Goal: Use online tool/utility: Utilize a website feature to perform a specific function

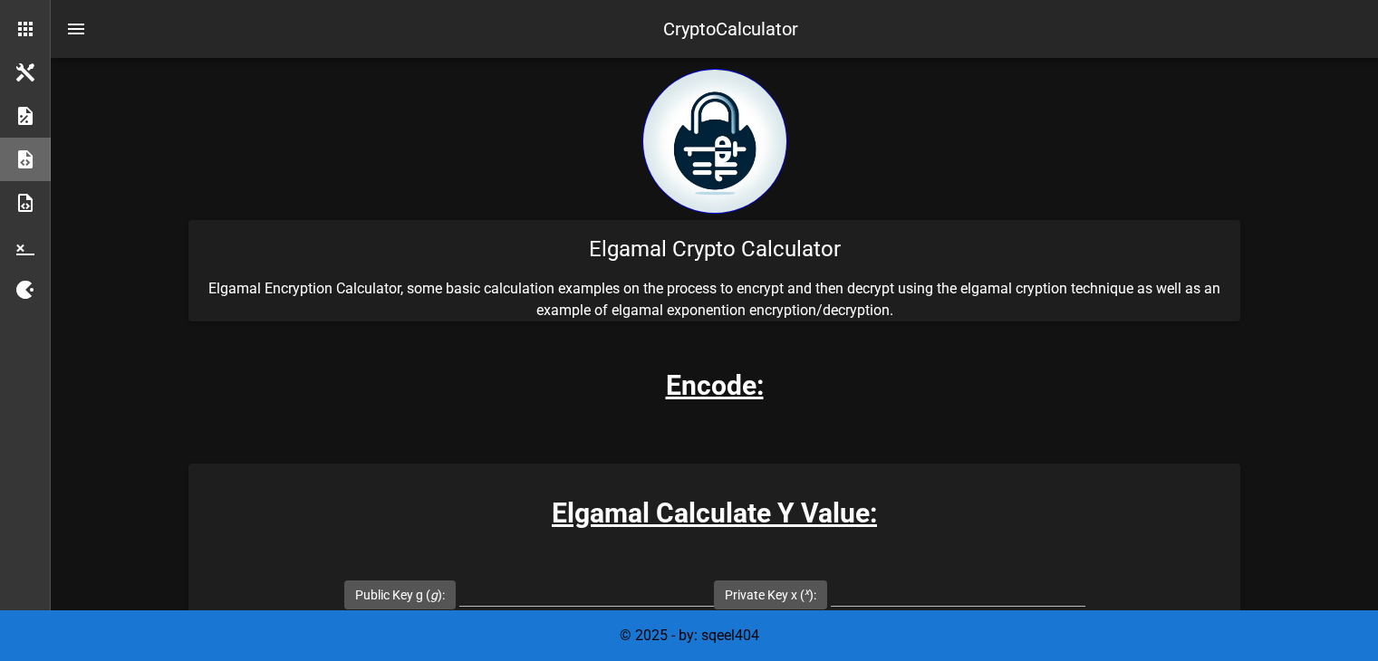
scroll to position [254, 0]
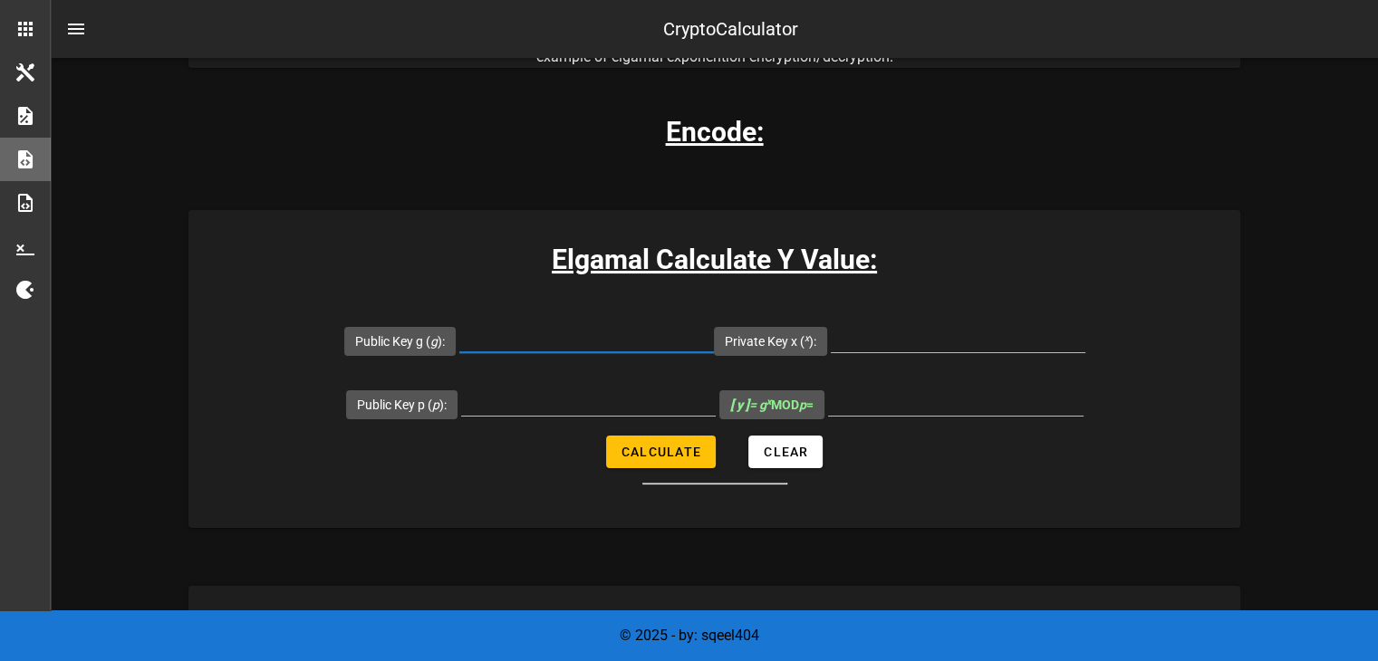
drag, startPoint x: 0, startPoint y: 0, endPoint x: 526, endPoint y: 334, distance: 622.9
click at [526, 334] on input "Public Key g ( g ):" at bounding box center [586, 337] width 255 height 29
click at [516, 333] on input "Public Key g ( g ):" at bounding box center [586, 337] width 255 height 29
type input "3707"
type input "7481"
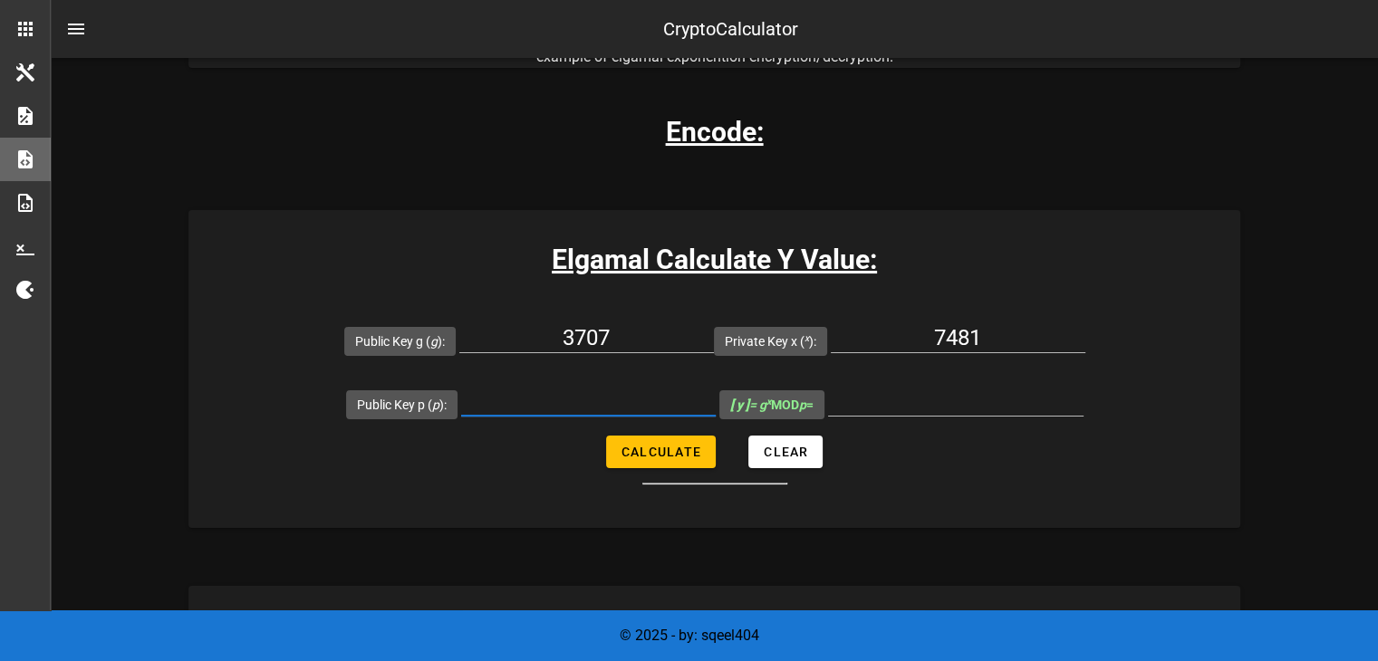
click at [535, 404] on input "Public Key p ( p ):" at bounding box center [588, 401] width 255 height 29
type input "8902967"
click at [668, 451] on span "Calculate" at bounding box center [661, 452] width 81 height 14
type input "8028555"
click at [974, 401] on input "8028555" at bounding box center [956, 401] width 256 height 29
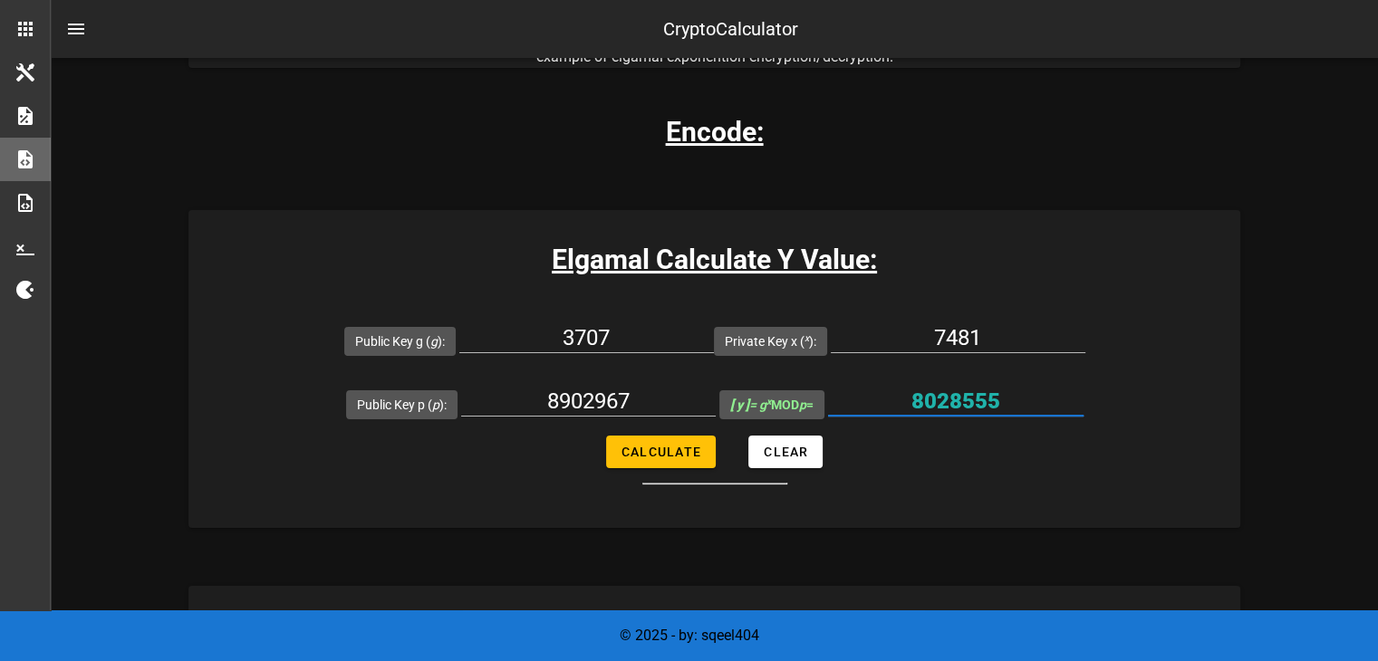
click at [974, 401] on input "8028555" at bounding box center [956, 401] width 256 height 29
click at [608, 337] on input "3707" at bounding box center [586, 337] width 255 height 29
type input "8028555"
click at [954, 342] on input "7481" at bounding box center [958, 337] width 255 height 29
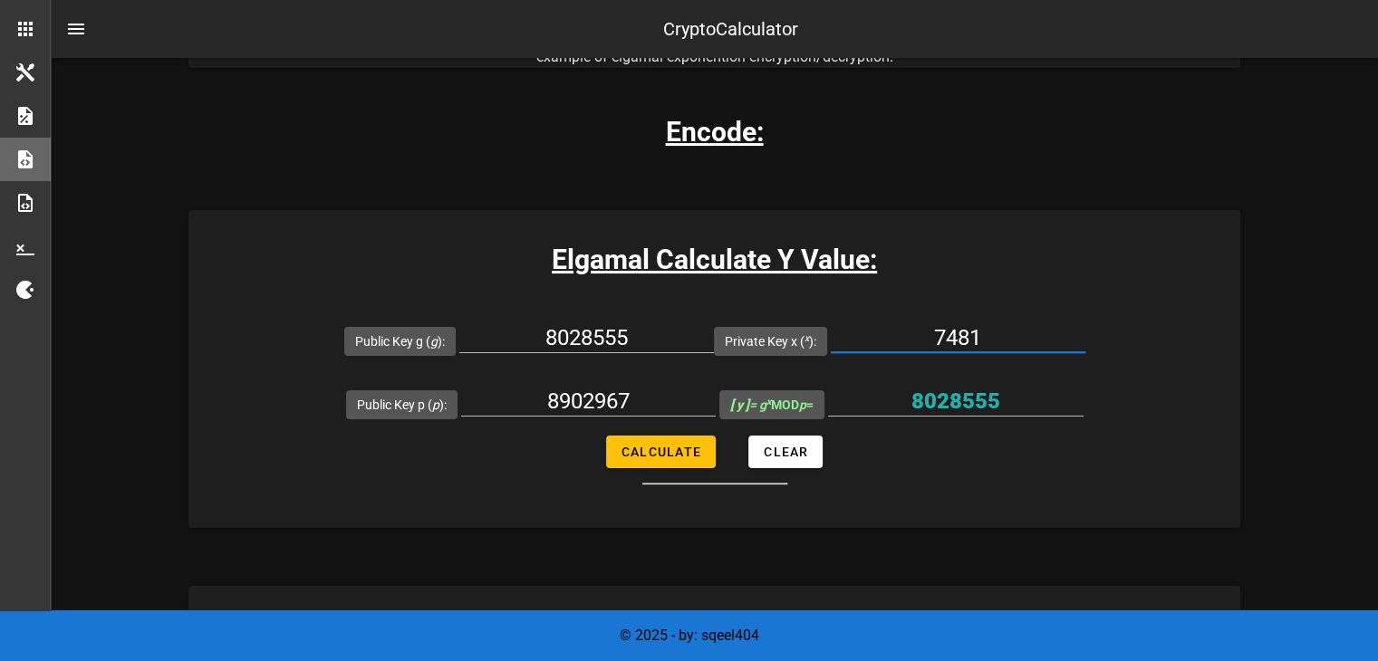
click at [954, 342] on input "7481" at bounding box center [958, 337] width 255 height 29
type input "16889"
click at [685, 438] on button "Calculate" at bounding box center [661, 452] width 110 height 33
type input "3127920"
click at [956, 404] on input "3127920" at bounding box center [956, 401] width 256 height 29
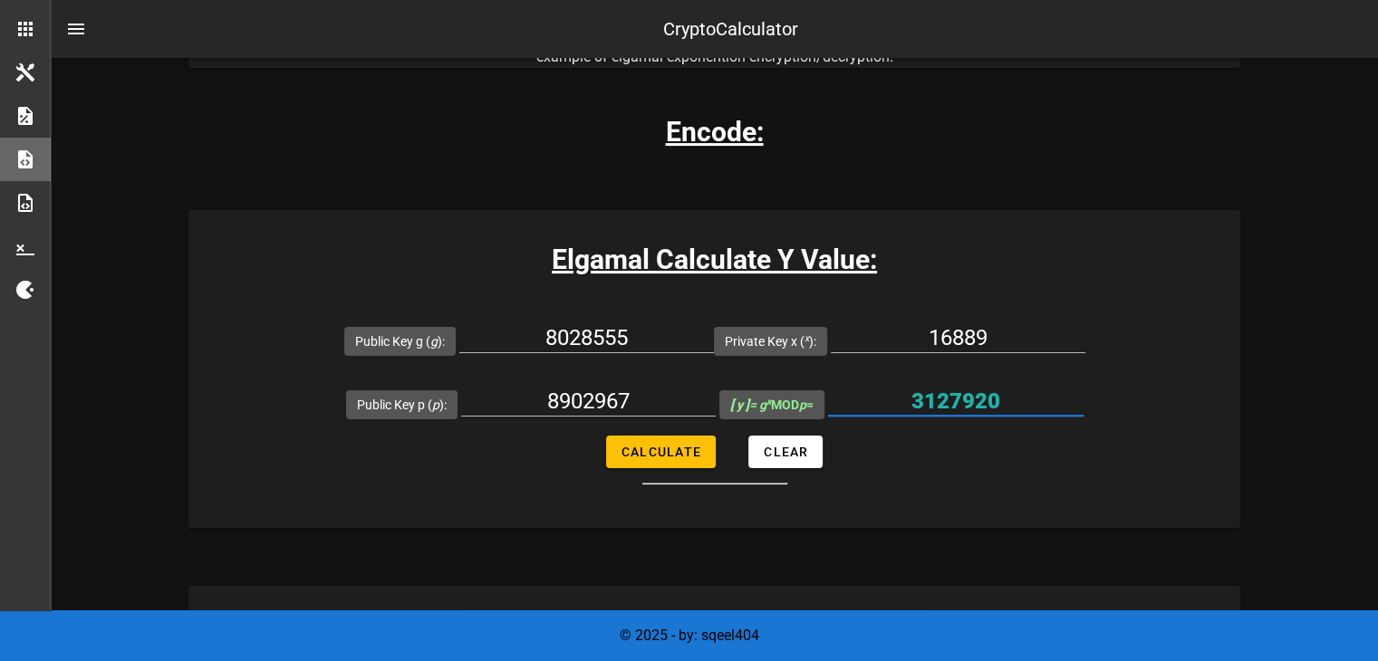
click at [956, 404] on input "3127920" at bounding box center [956, 401] width 256 height 29
click at [609, 334] on input "8028555" at bounding box center [586, 337] width 255 height 29
type input "2"
type input "3707"
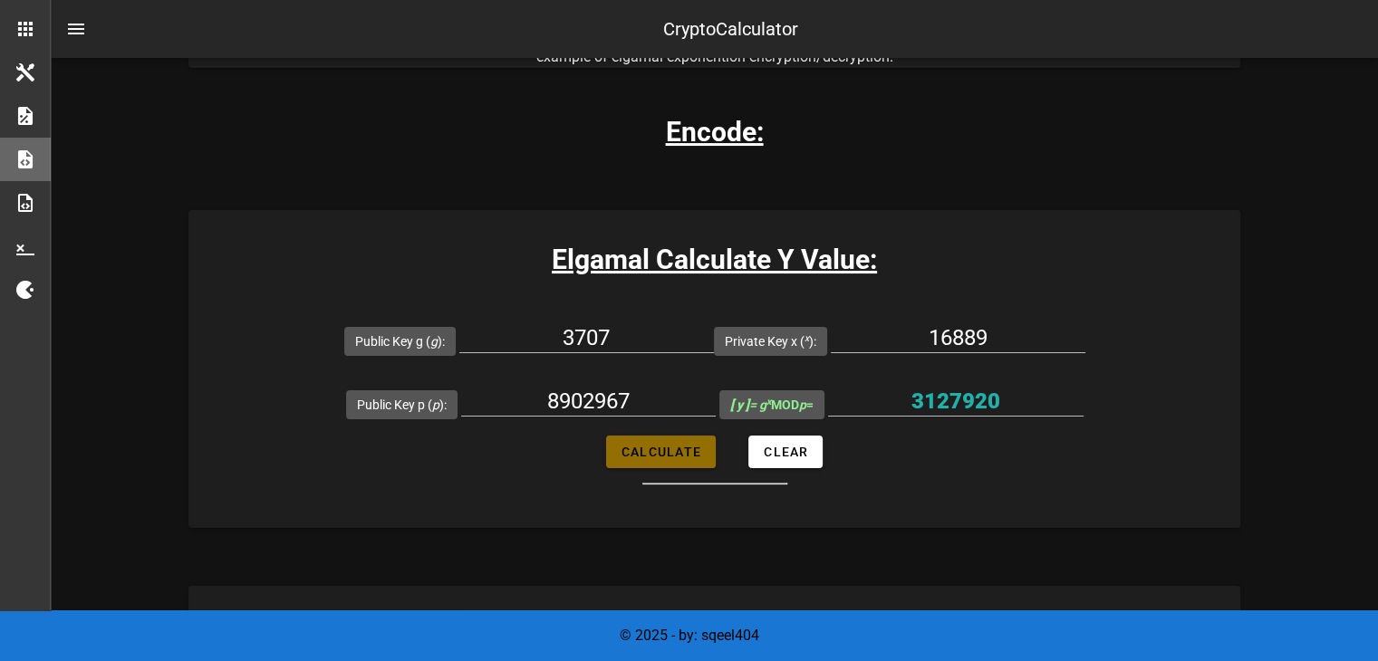
click at [681, 454] on span "Calculate" at bounding box center [661, 452] width 81 height 14
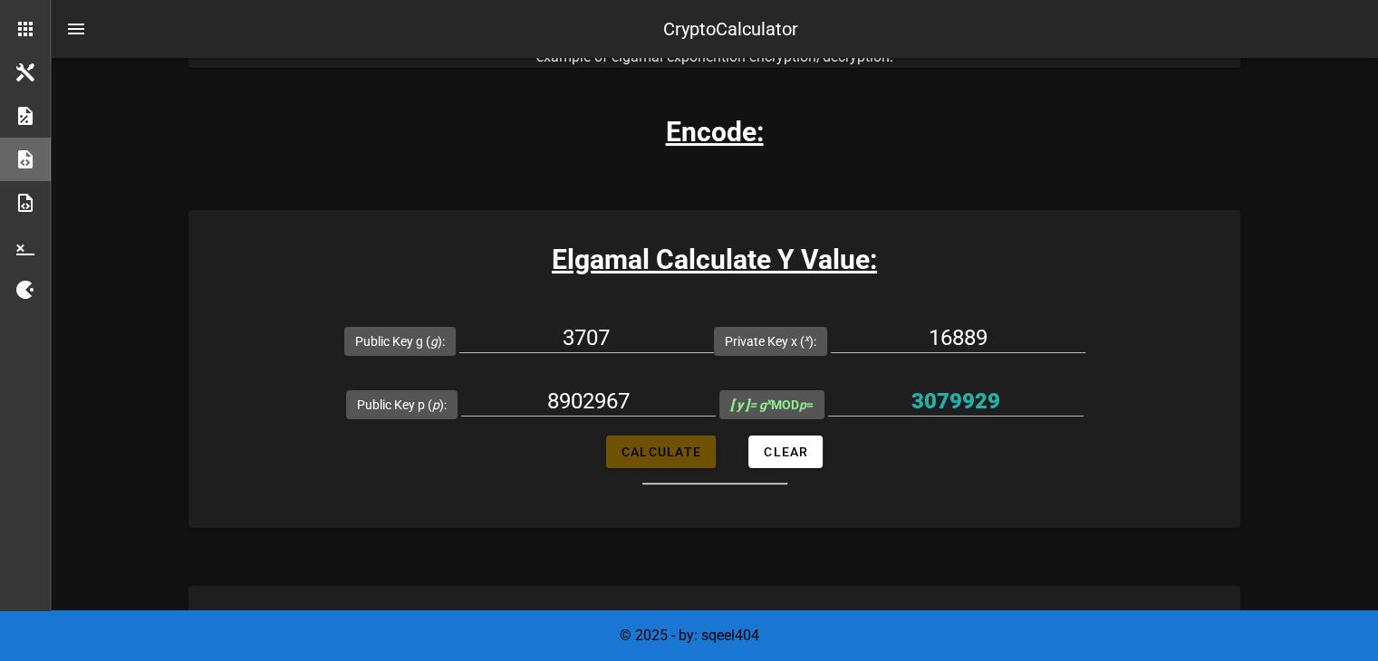
click at [681, 454] on span "Calculate" at bounding box center [661, 452] width 81 height 14
type input "3079929"
click at [681, 454] on span "Calculate" at bounding box center [661, 452] width 81 height 14
type input "3079929"
click at [951, 416] on div "3079929" at bounding box center [956, 411] width 256 height 49
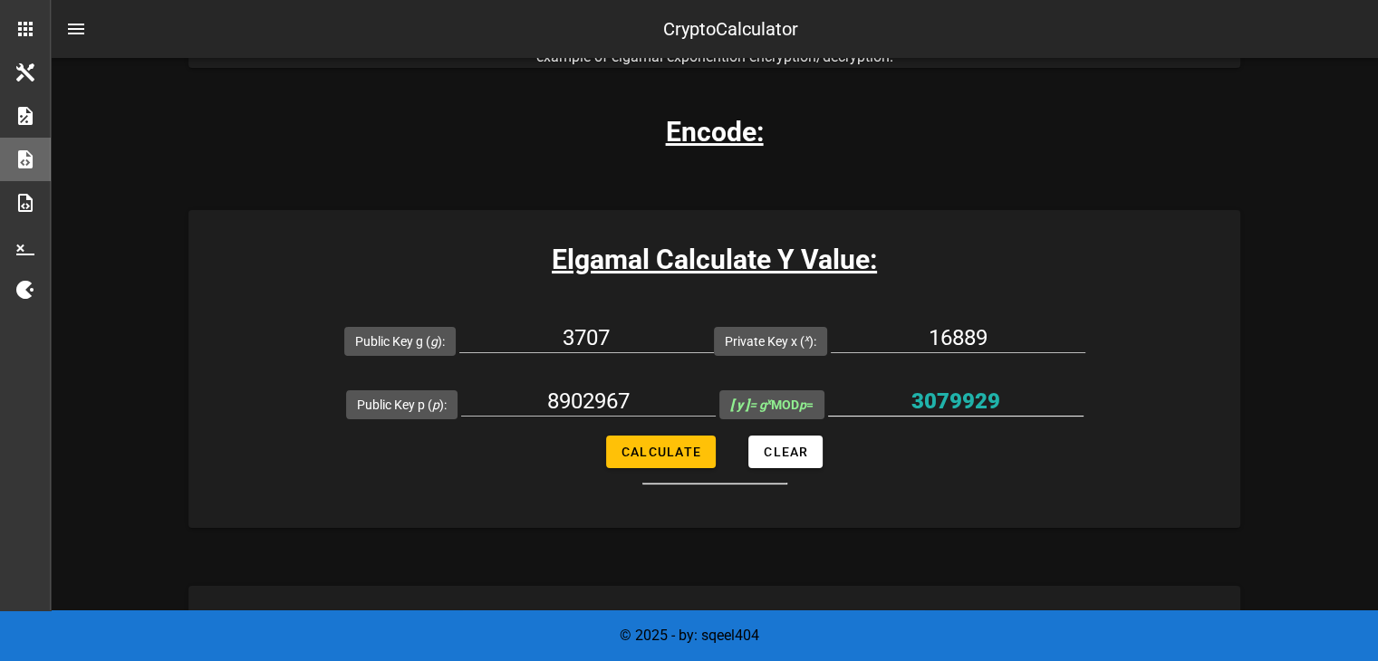
click at [951, 416] on div "3079929" at bounding box center [956, 411] width 256 height 49
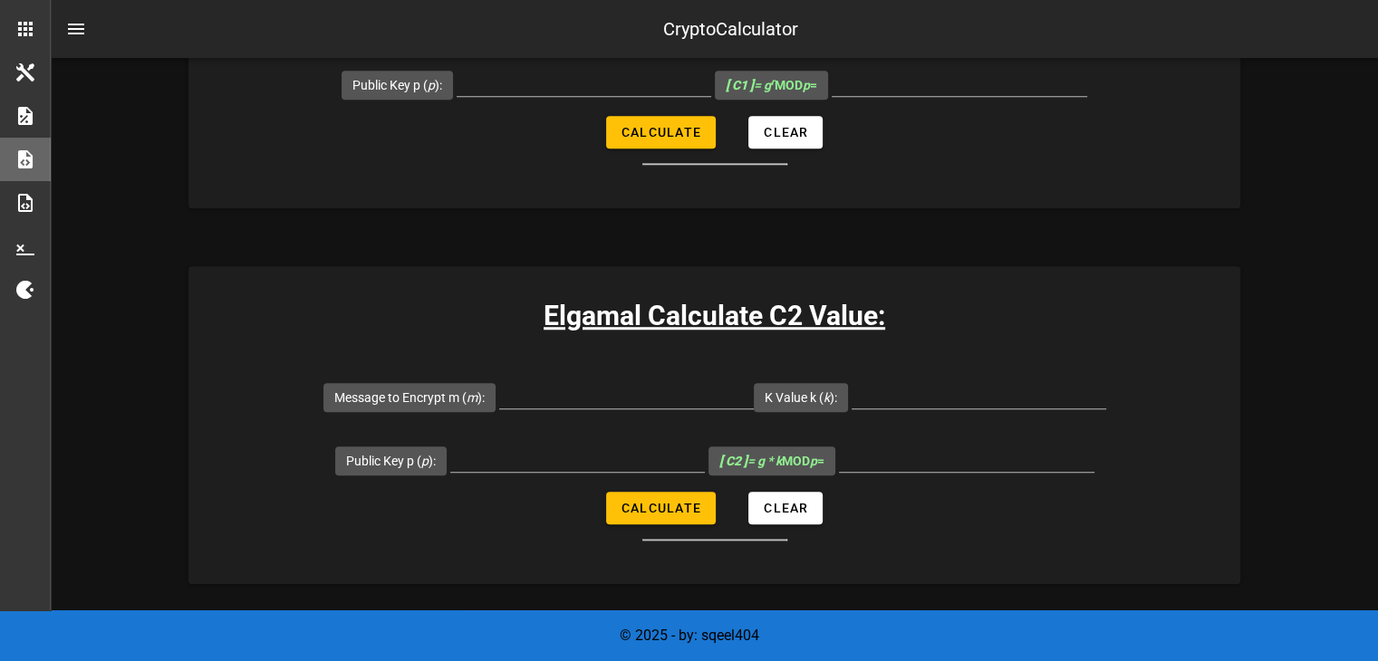
scroll to position [1329, 0]
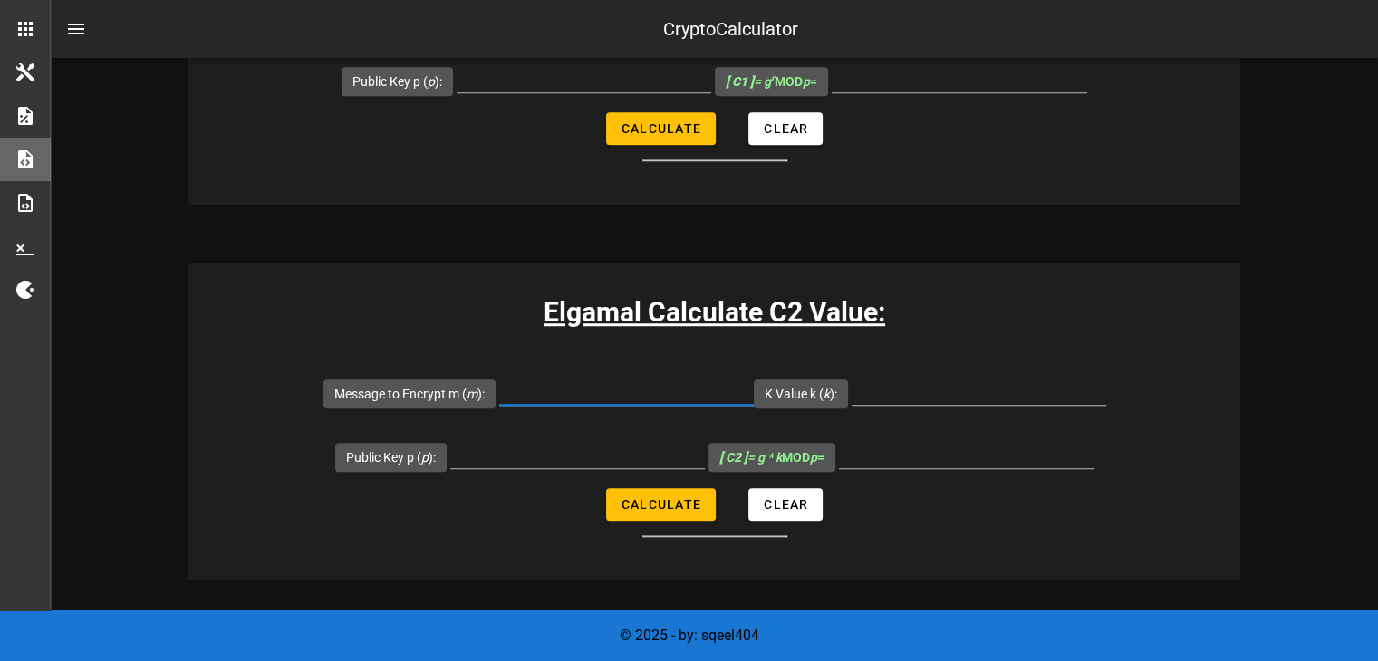
click at [546, 389] on input "Message to Encrypt m ( m ):" at bounding box center [626, 390] width 255 height 29
type input "3980490"
click at [902, 403] on div at bounding box center [979, 390] width 255 height 29
paste input "3127920"
type input "3127920"
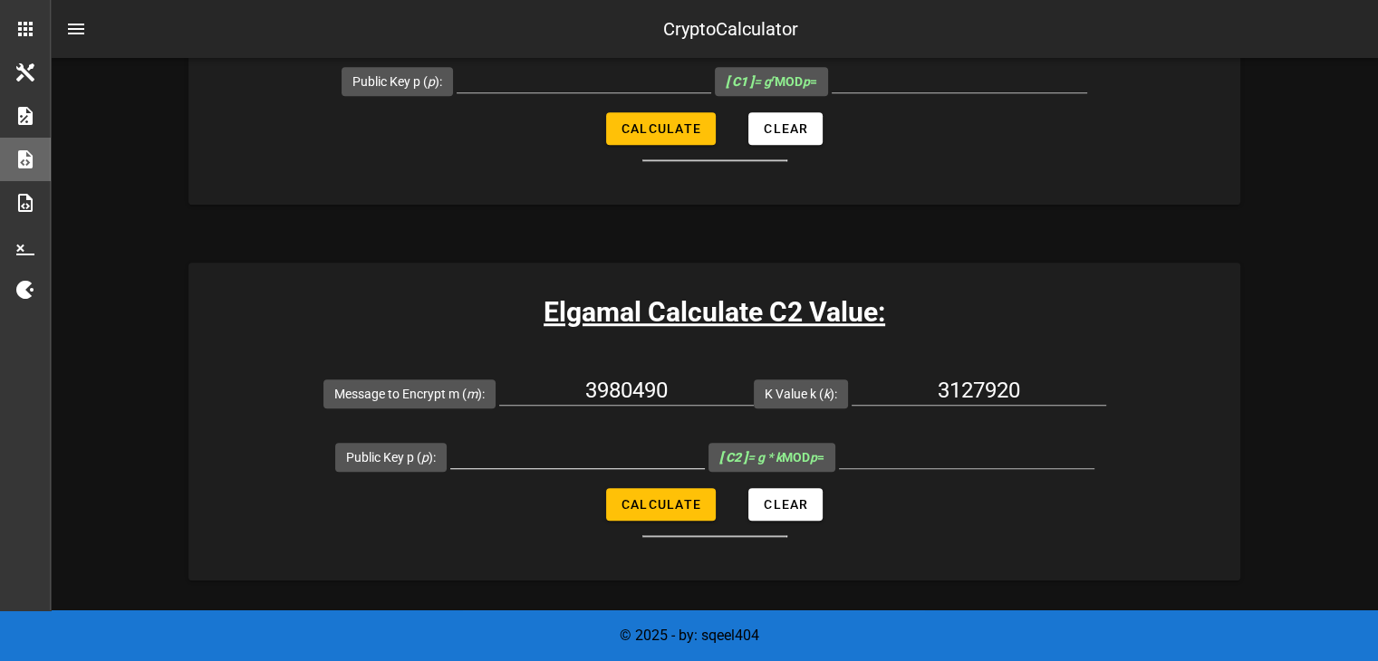
click at [644, 436] on div at bounding box center [577, 459] width 255 height 60
click at [613, 452] on input "Public Key p ( p ):" at bounding box center [577, 453] width 255 height 29
paste input "8902967"
type input "8902967"
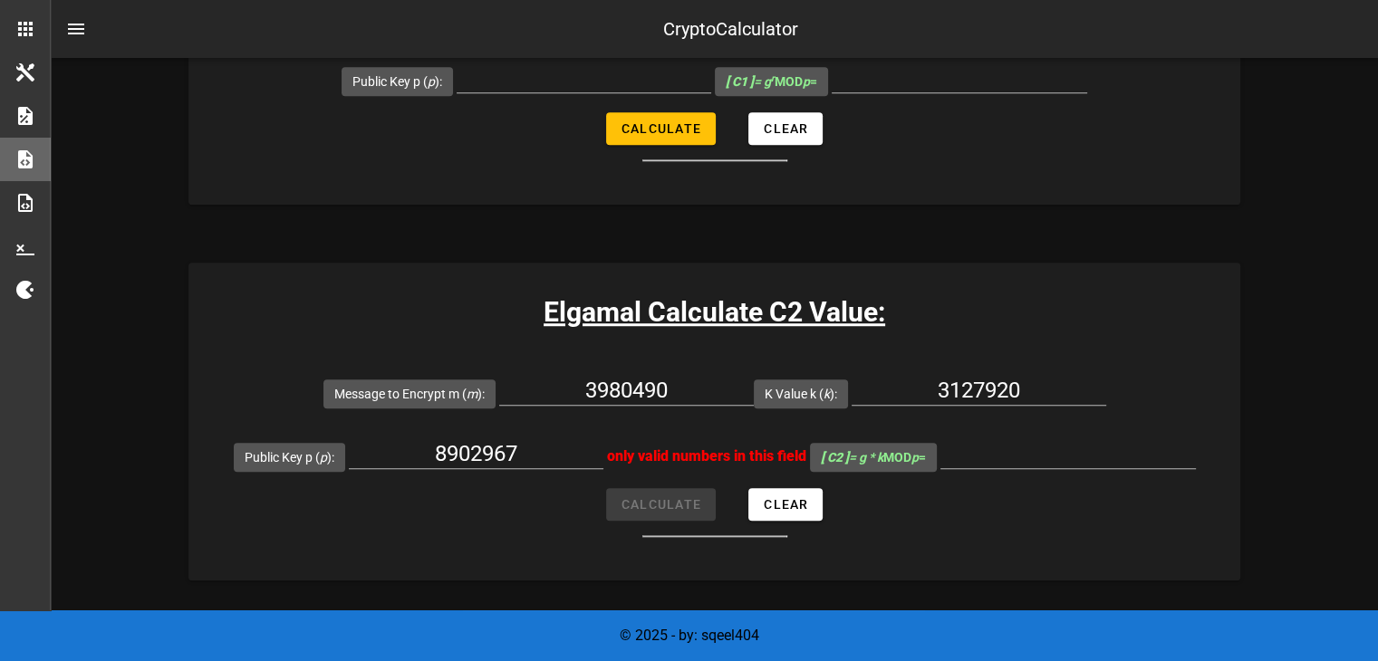
click at [697, 499] on form "Message to Encrypt m ( m ): 3980490 K Value k ( k ): 3127920 Public Key p ( p )…" at bounding box center [714, 450] width 1052 height 176
click at [691, 502] on form "Message to Encrypt m ( m ): 3980490 K Value k ( k ): 3127920 Public Key p ( p )…" at bounding box center [714, 450] width 1052 height 176
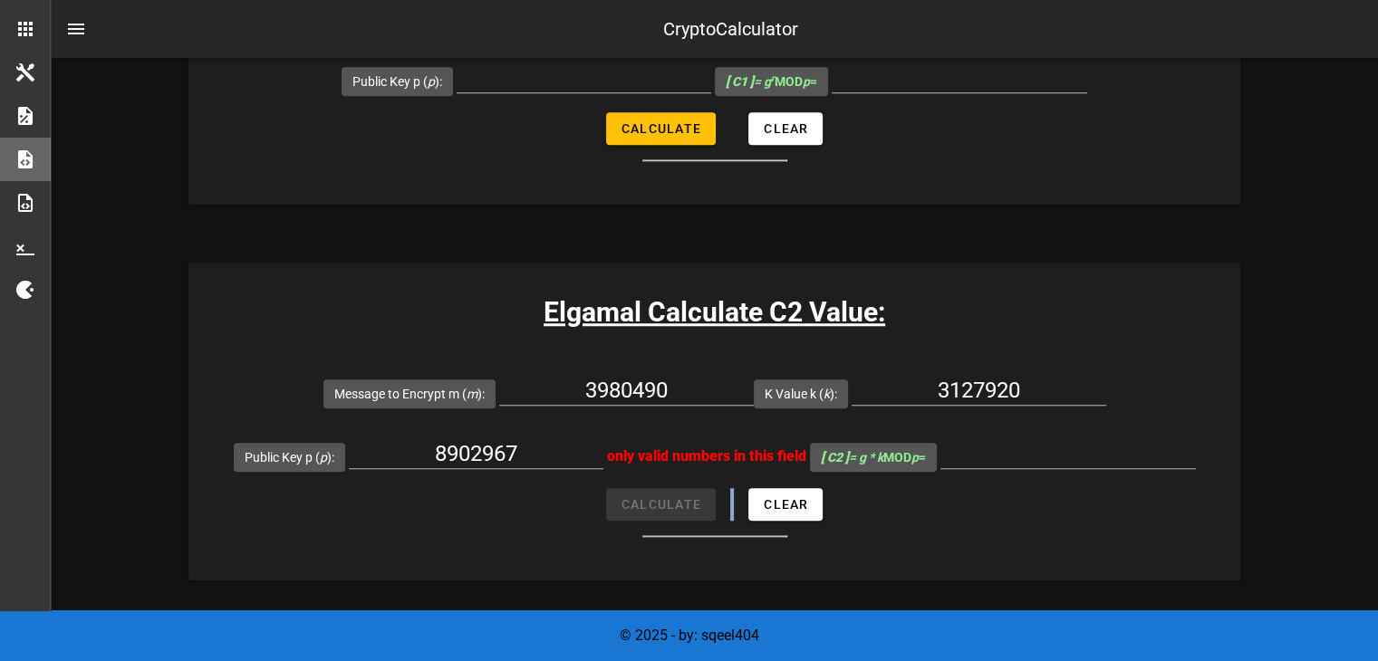
click at [691, 502] on form "Message to Encrypt m ( m ): 3980490 K Value k ( k ): 3127920 Public Key p ( p )…" at bounding box center [714, 450] width 1052 height 176
click at [754, 501] on button "Clear" at bounding box center [785, 504] width 74 height 33
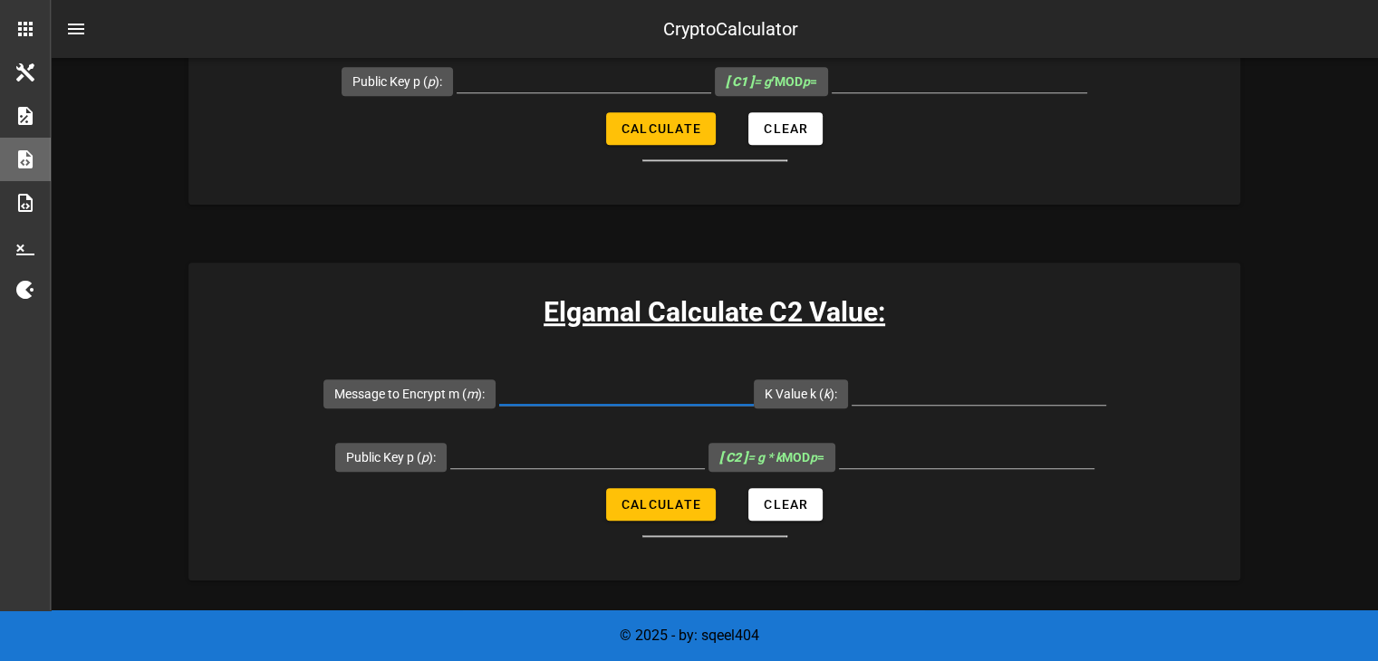
click at [638, 376] on input "Message to Encrypt m ( m ):" at bounding box center [626, 390] width 255 height 29
type input "3980490"
click at [951, 396] on input "K Value k ( k ):" at bounding box center [979, 390] width 255 height 29
type input "3127920"
click at [565, 442] on input "Public Key p ( p ):" at bounding box center [577, 453] width 255 height 29
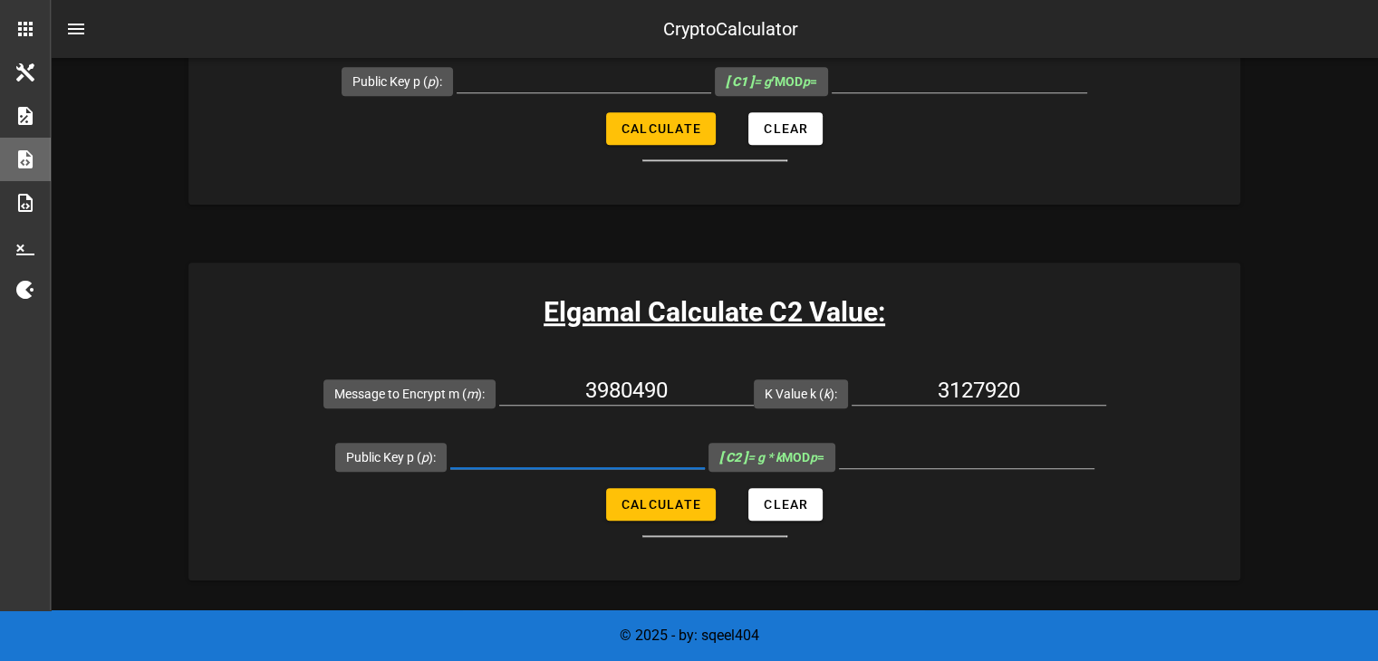
paste input "8902967"
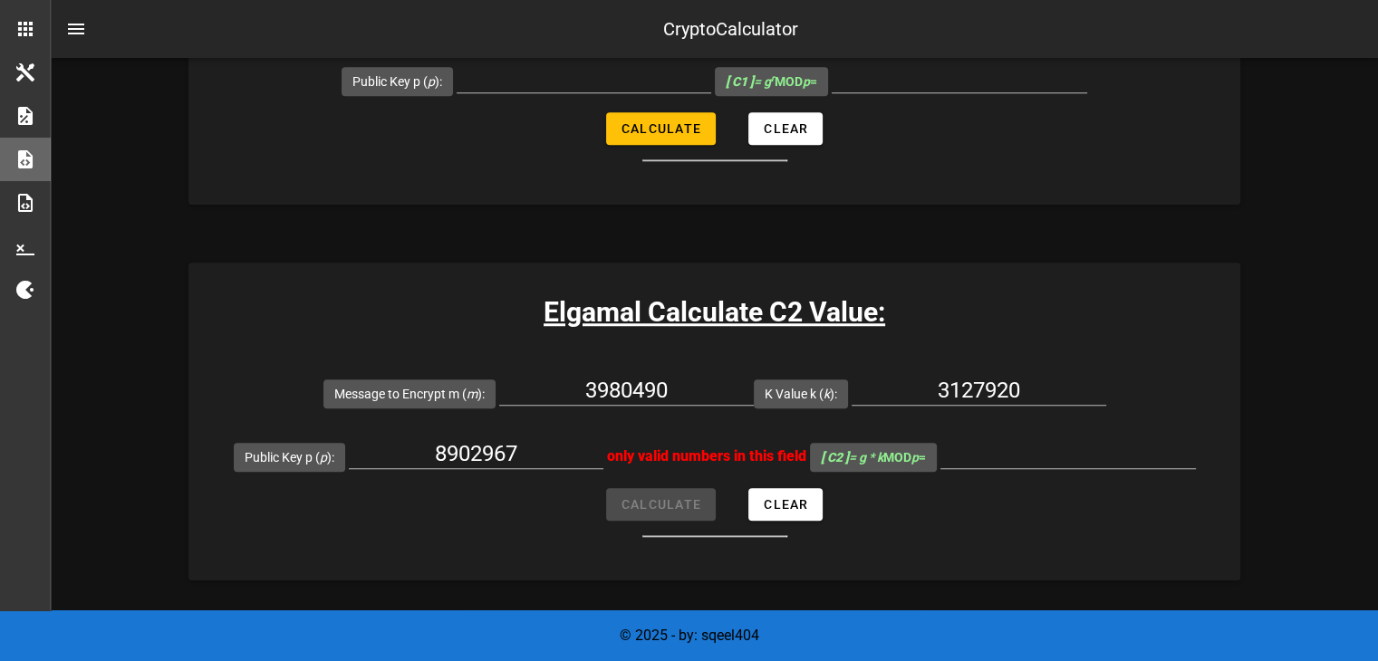
click at [642, 498] on form "Message to Encrypt m ( m ): 3980490 K Value k ( k ): 3127920 Public Key p ( p )…" at bounding box center [714, 450] width 1052 height 176
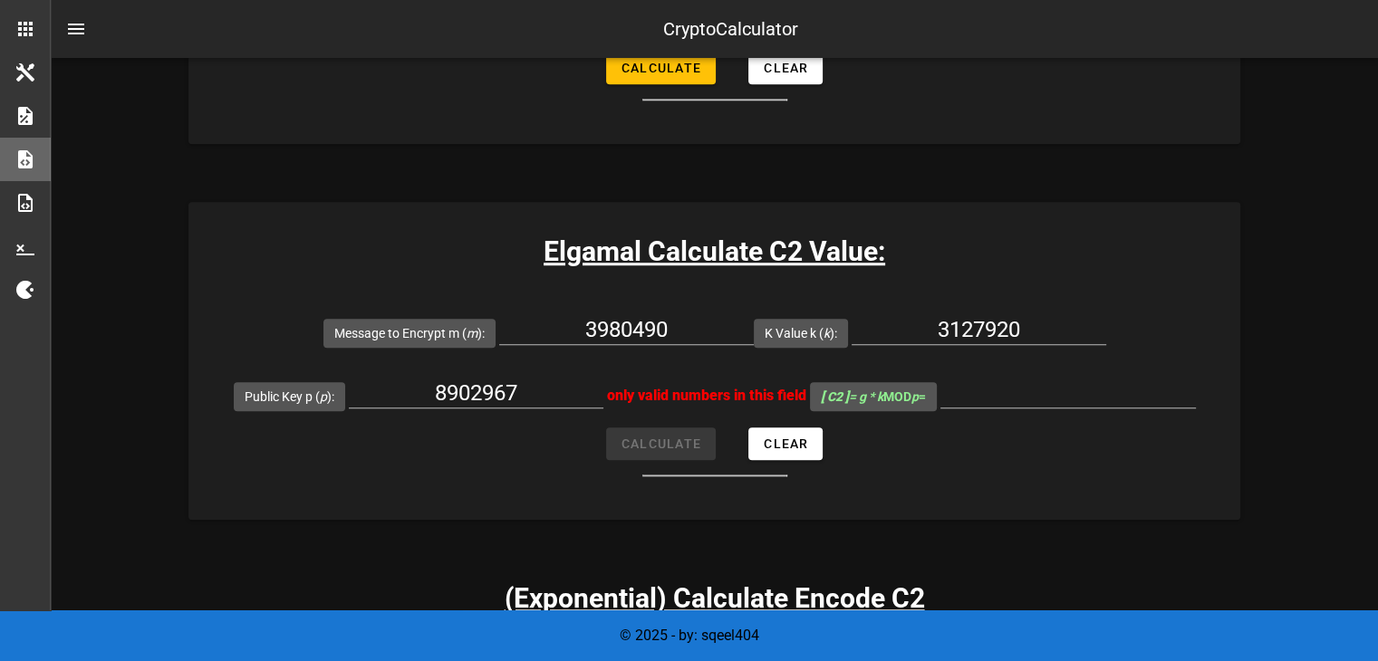
scroll to position [1391, 0]
click at [563, 380] on input "8902967" at bounding box center [476, 392] width 255 height 29
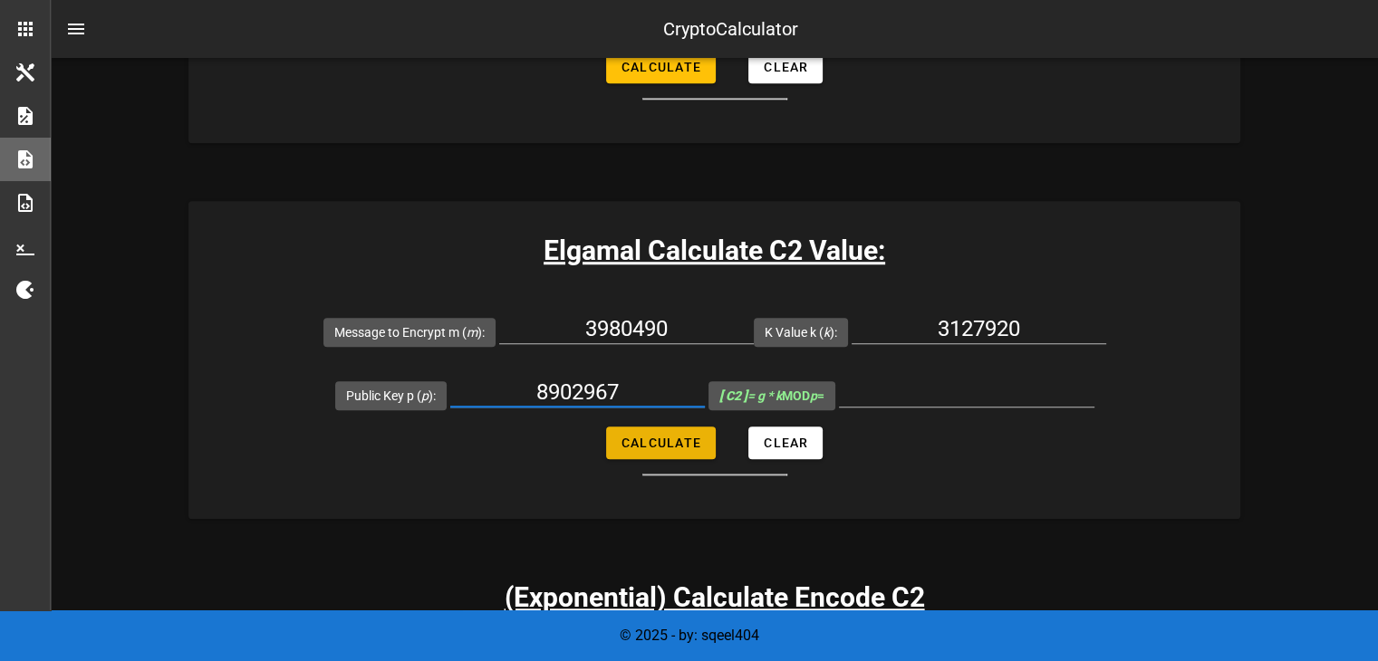
type input "8902967"
click at [660, 439] on span "Calculate" at bounding box center [661, 443] width 81 height 14
type input "6281739"
click at [960, 402] on input "6281739" at bounding box center [967, 392] width 256 height 29
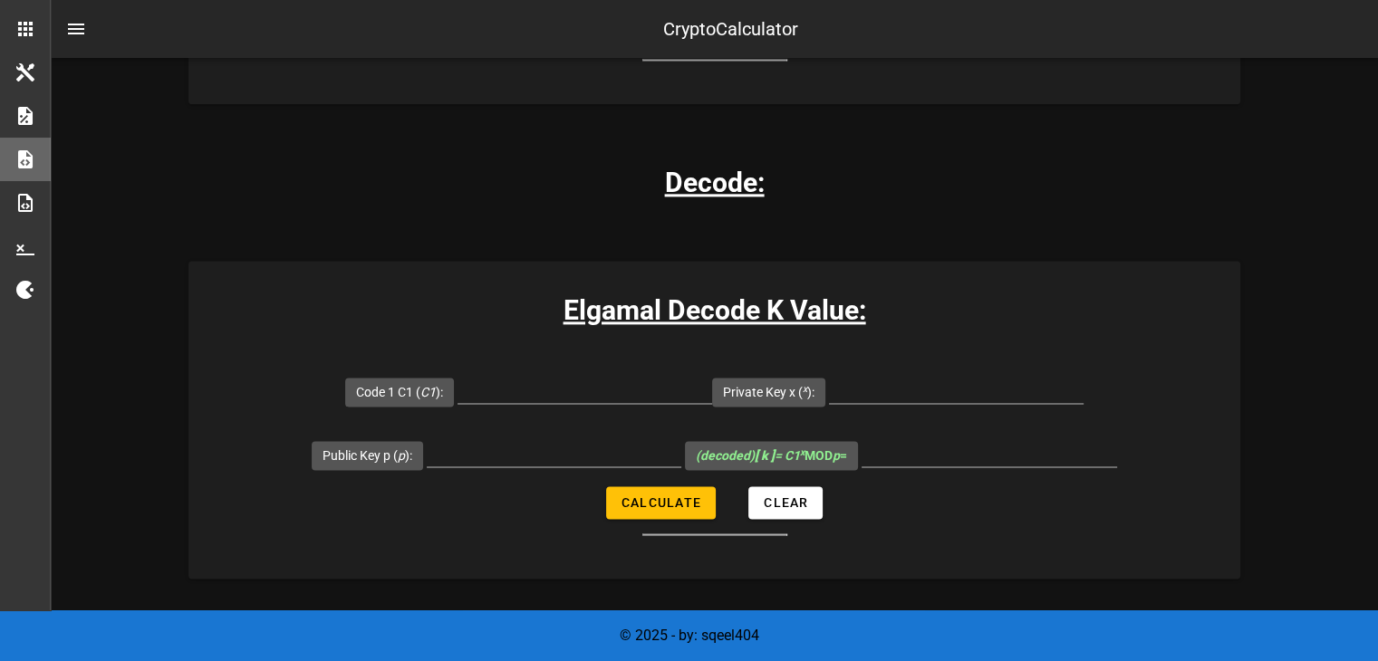
scroll to position [2463, 0]
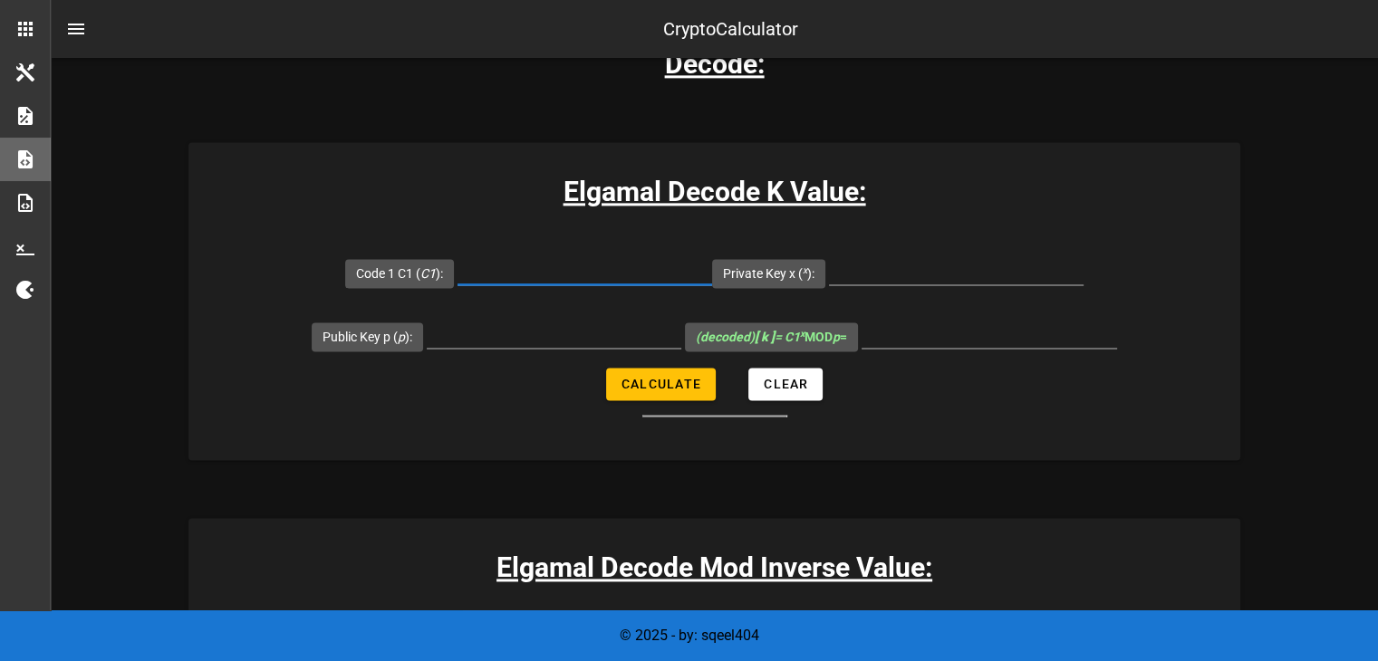
click at [644, 280] on div at bounding box center [585, 270] width 255 height 29
type input "3079929"
click at [916, 270] on input "Private Key x ( x ):" at bounding box center [956, 270] width 255 height 29
type input "7481"
click at [559, 321] on input "Public Key p ( p ):" at bounding box center [554, 333] width 255 height 29
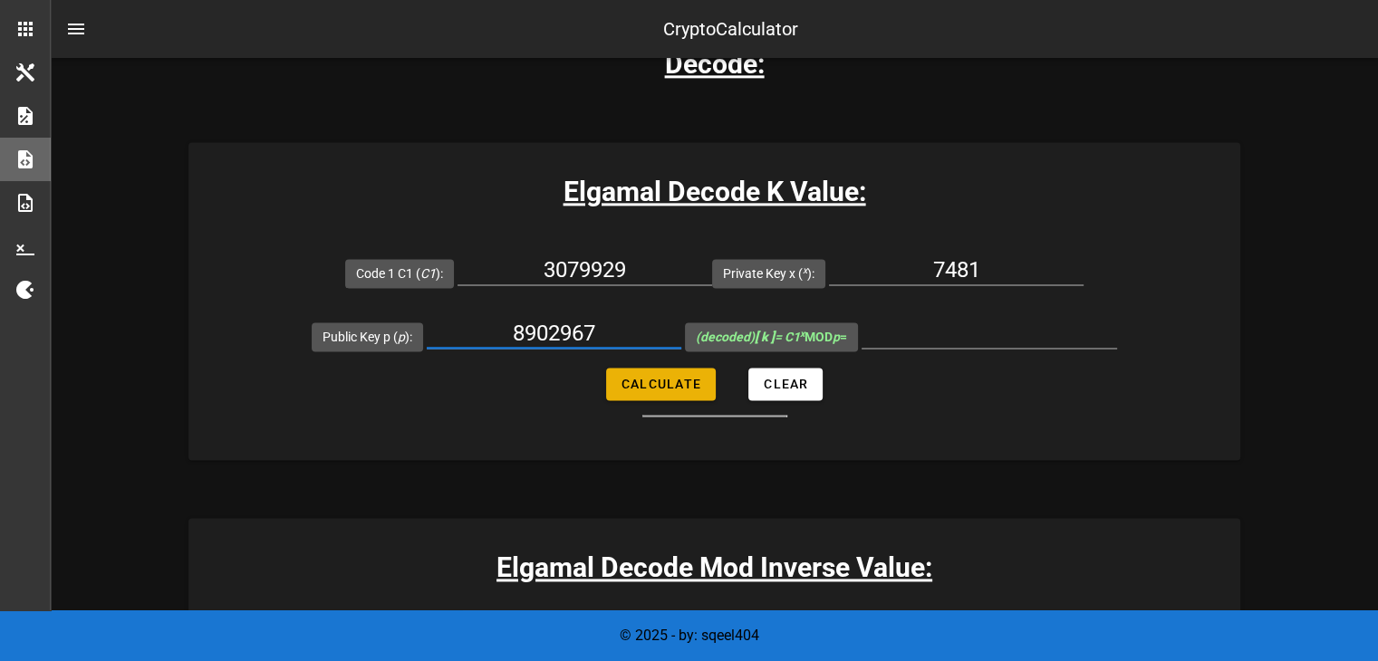
type input "8902967"
click at [628, 377] on span "Calculate" at bounding box center [661, 384] width 81 height 14
type input "3127920"
click at [976, 322] on input "3127920" at bounding box center [990, 333] width 256 height 29
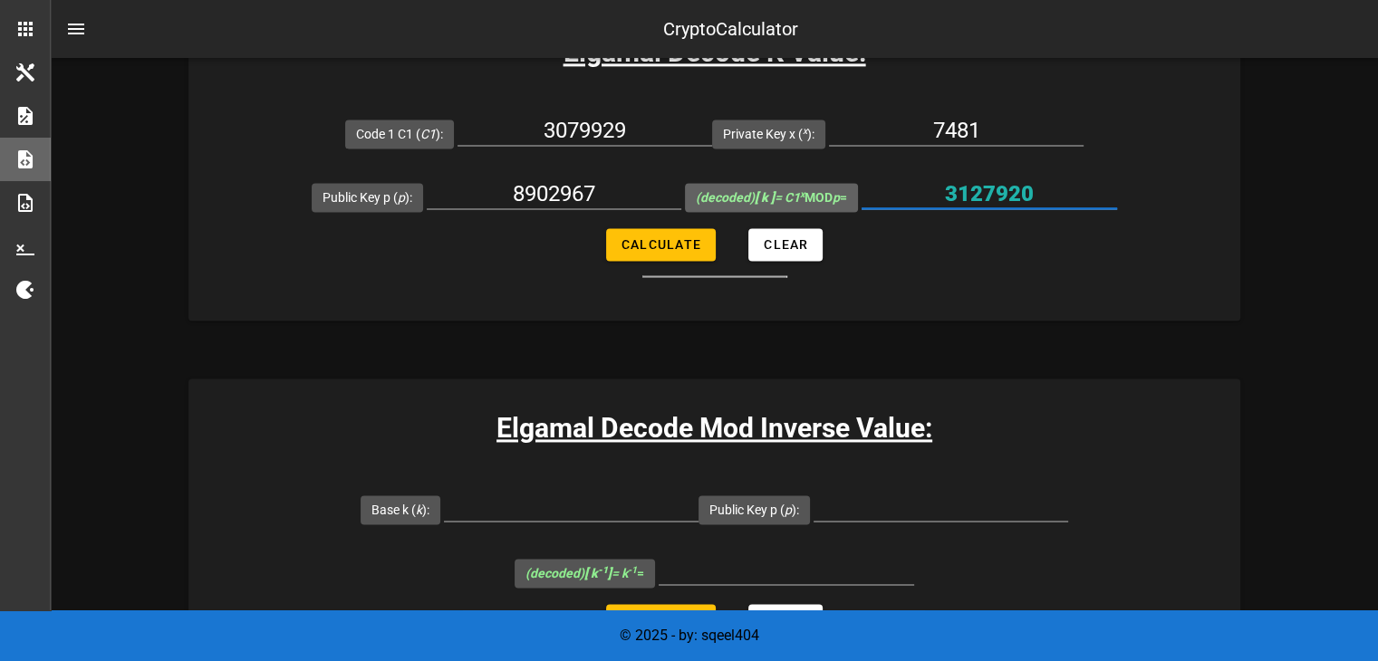
scroll to position [2601, 0]
click at [607, 519] on div at bounding box center [571, 517] width 255 height 49
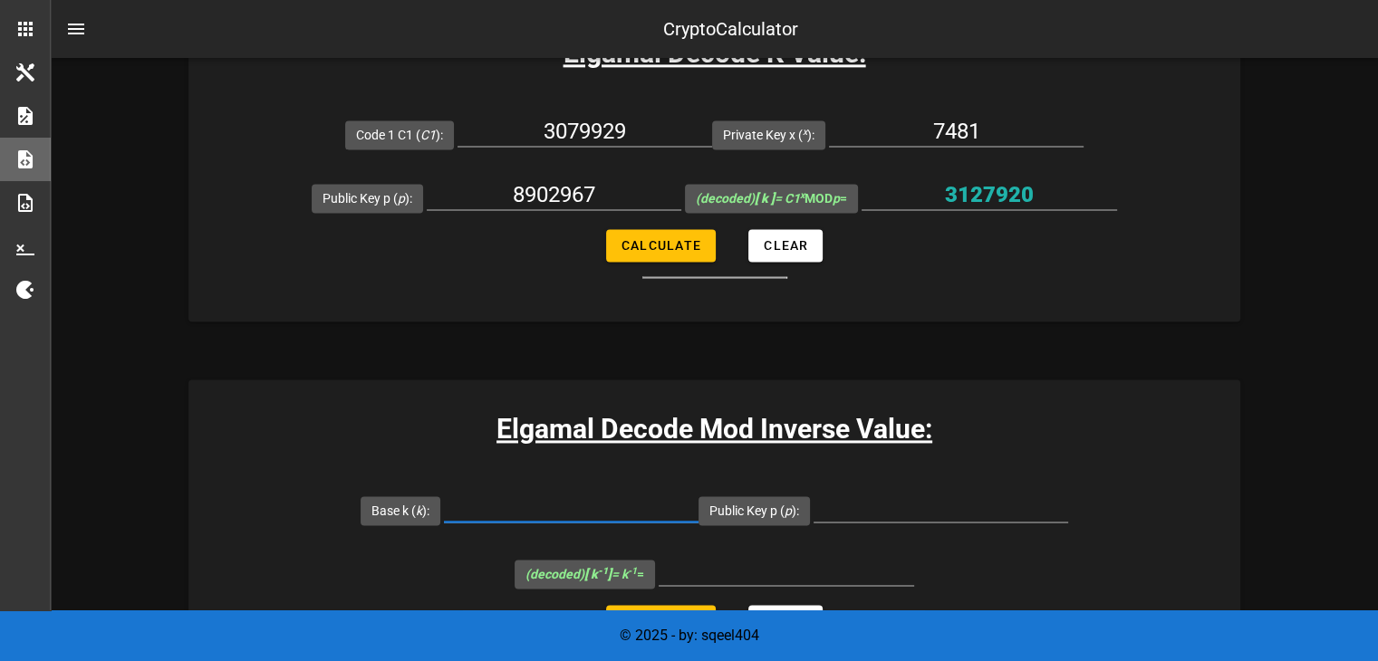
click at [586, 508] on input "Base k ( k ):" at bounding box center [571, 507] width 255 height 29
paste input "3127920"
type input "3127920"
click at [877, 501] on input "Public Key p ( p ):" at bounding box center [941, 507] width 255 height 29
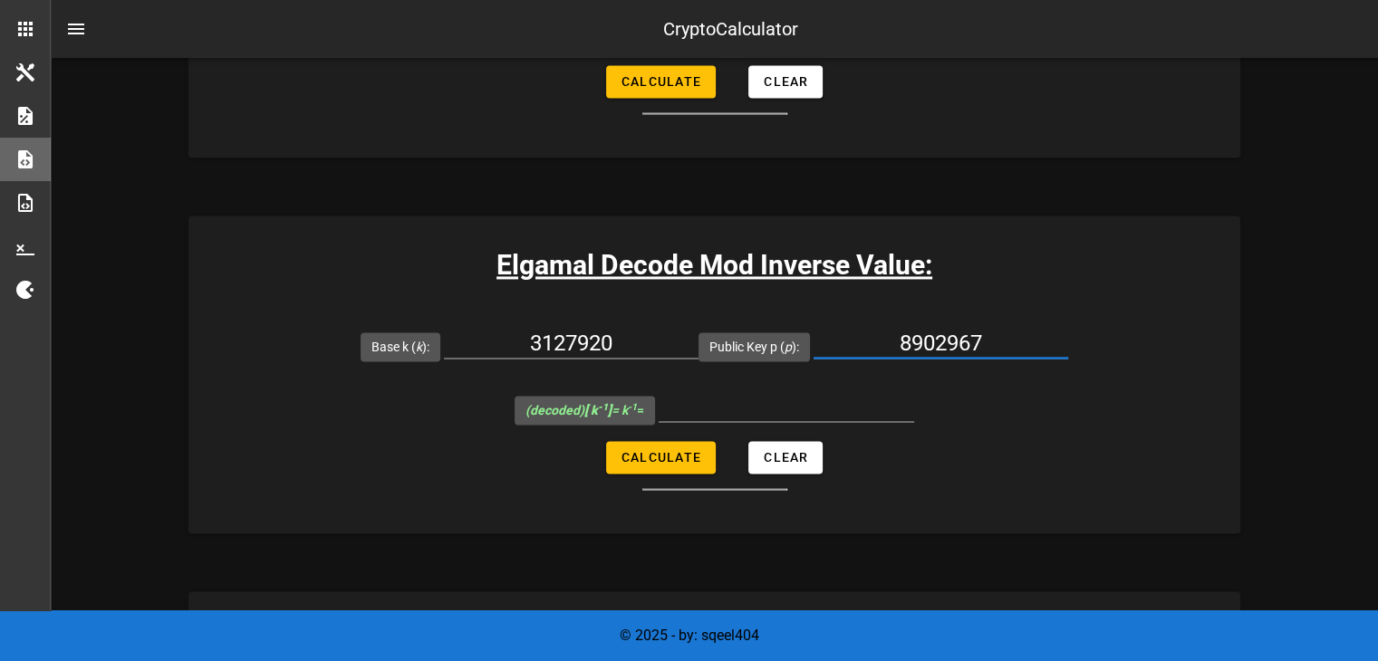
scroll to position [2768, 0]
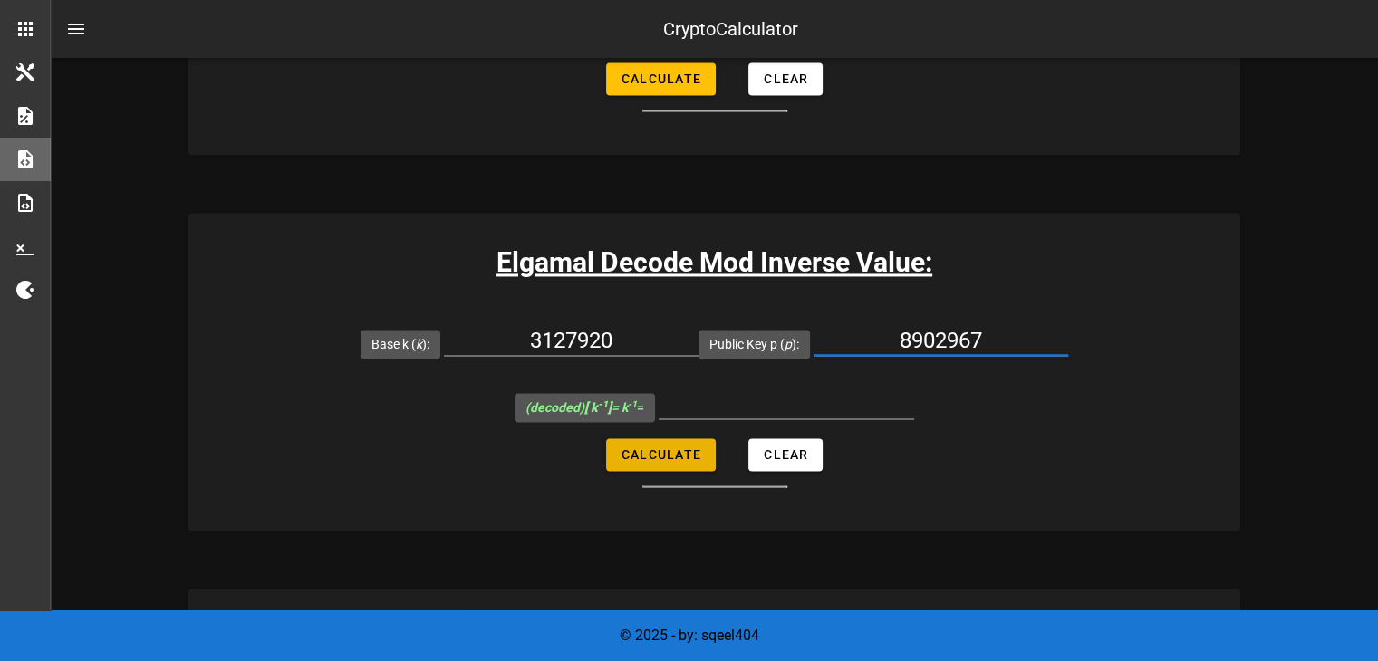
type input "8902967"
click at [650, 458] on span "Calculate" at bounding box center [661, 455] width 81 height 14
type input "925548"
click at [831, 400] on input "925548" at bounding box center [787, 404] width 256 height 29
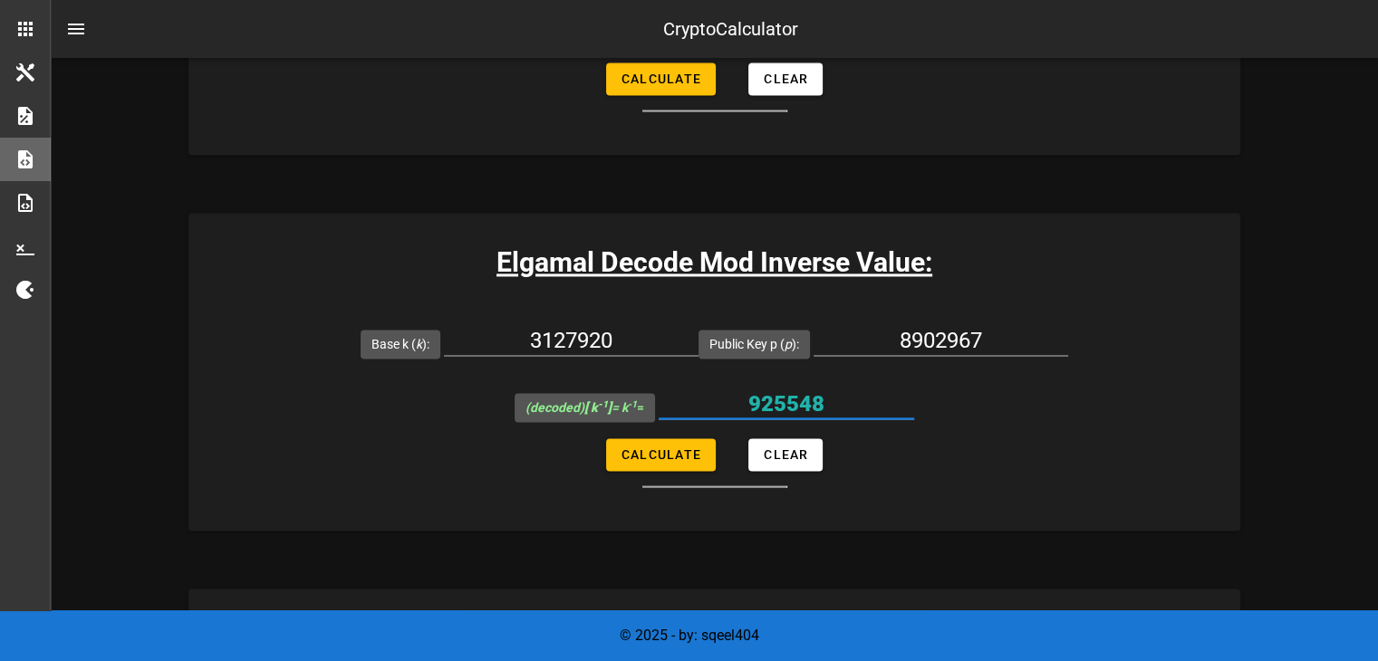
click at [831, 400] on input "925548" at bounding box center [787, 404] width 256 height 29
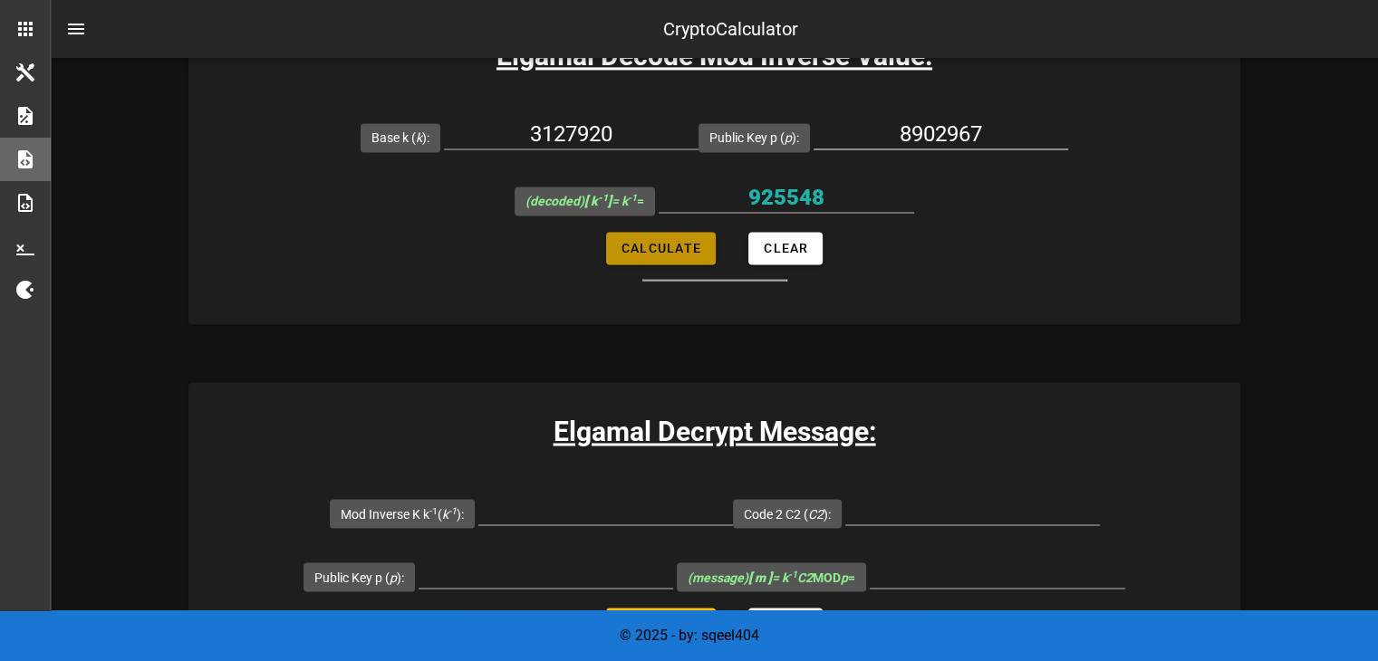
scroll to position [2974, 0]
click at [820, 206] on input "925548" at bounding box center [787, 198] width 256 height 29
paste input "925548"
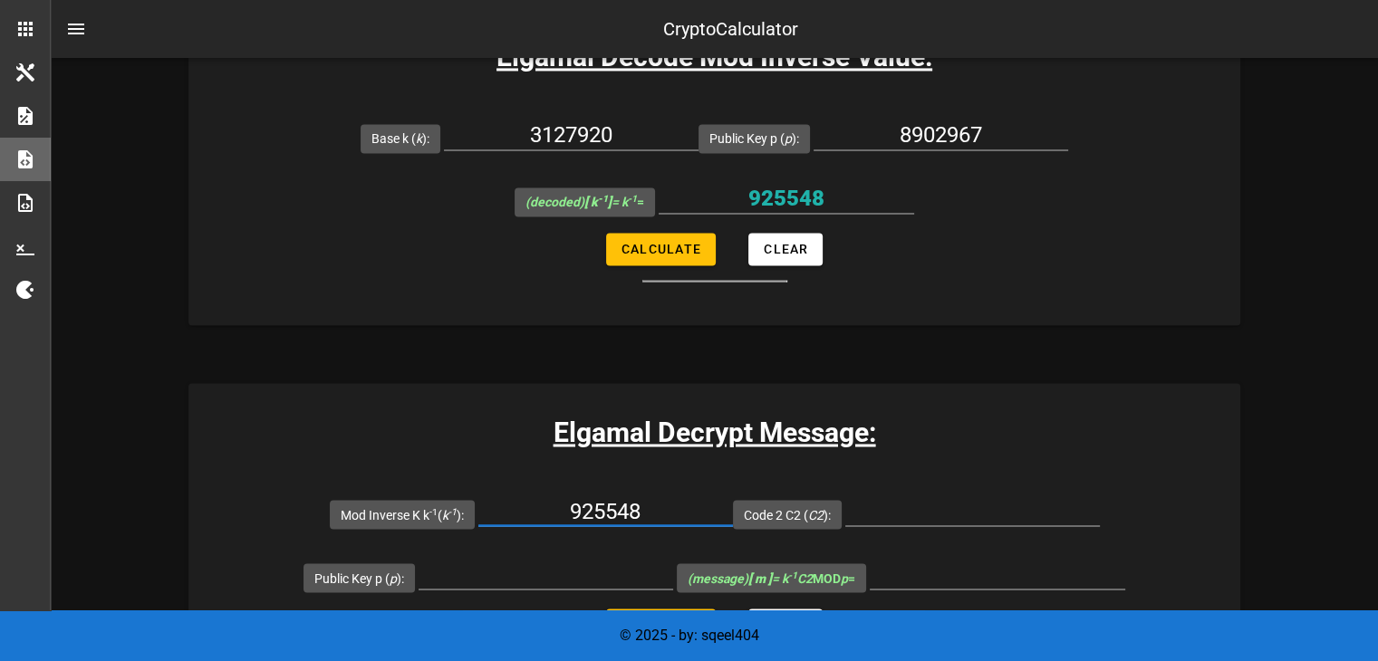
click at [613, 520] on input "925548" at bounding box center [605, 511] width 255 height 29
type input "925548"
click at [917, 510] on input "Code 2 C2 ( C2 ):" at bounding box center [972, 511] width 255 height 29
type input "6281739"
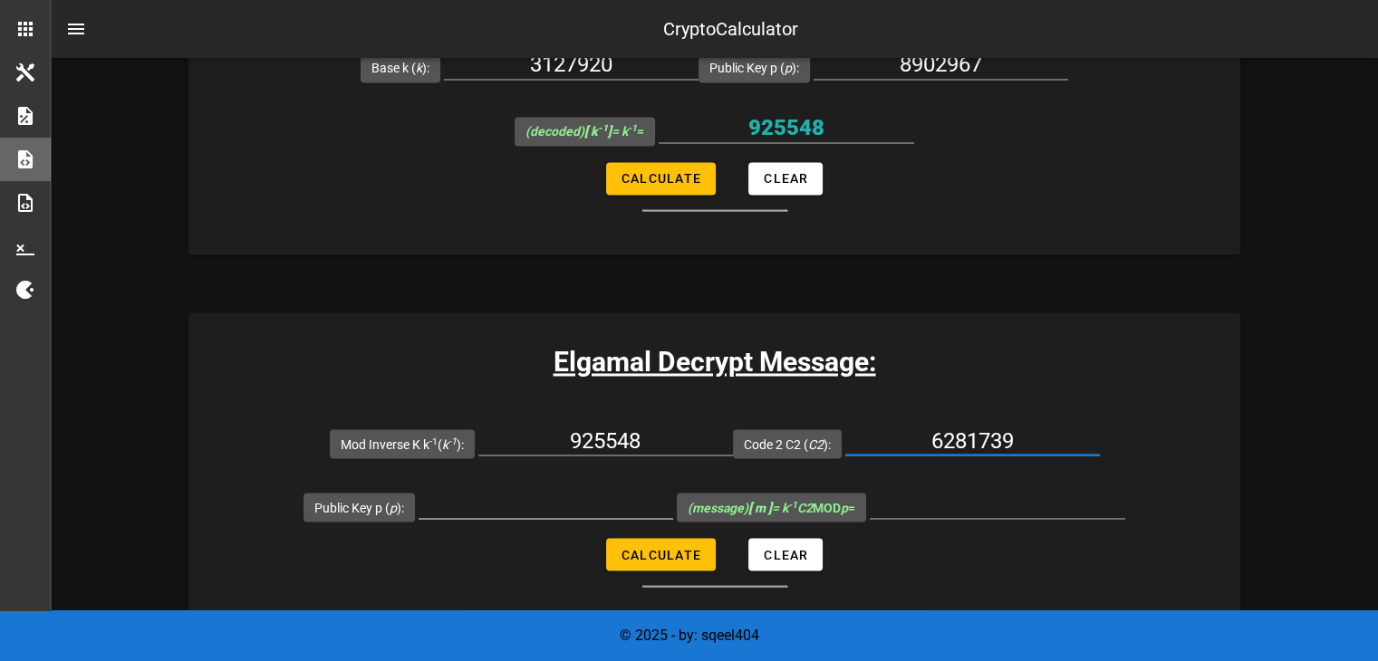
scroll to position [3045, 0]
click at [569, 513] on div at bounding box center [546, 503] width 255 height 29
type input "8902967"
click at [642, 547] on span "Calculate" at bounding box center [661, 554] width 81 height 14
type input "3980490"
